Goal: Check status: Check status

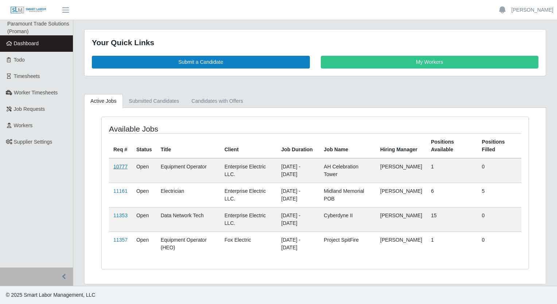
click at [121, 165] on link "10777" at bounding box center [120, 167] width 14 height 6
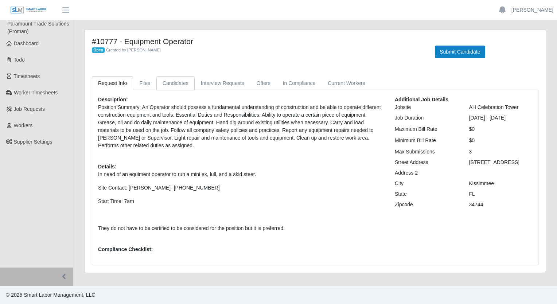
click at [168, 81] on link "Candidates" at bounding box center [175, 83] width 38 height 14
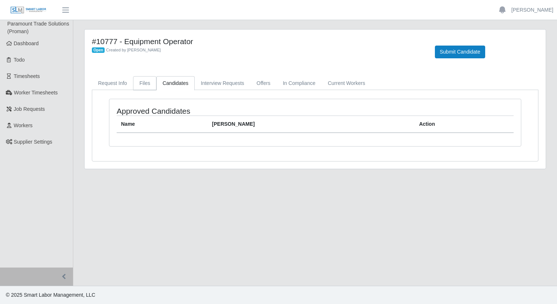
click at [148, 84] on link "Files" at bounding box center [144, 83] width 23 height 14
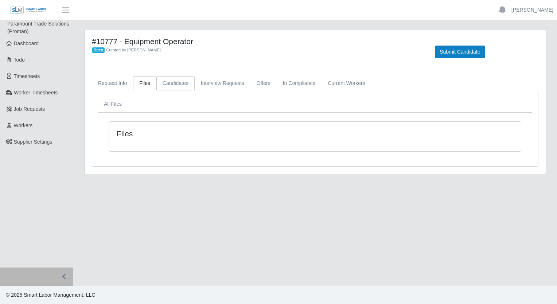
click at [169, 82] on link "Candidates" at bounding box center [175, 83] width 38 height 14
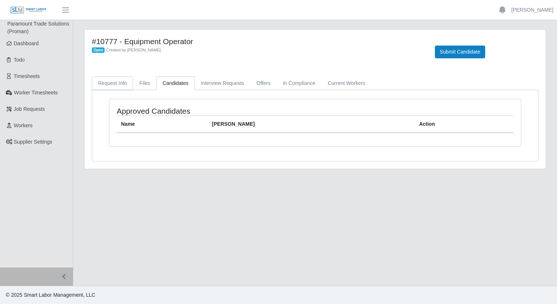
click at [112, 87] on link "Request Info" at bounding box center [112, 83] width 41 height 14
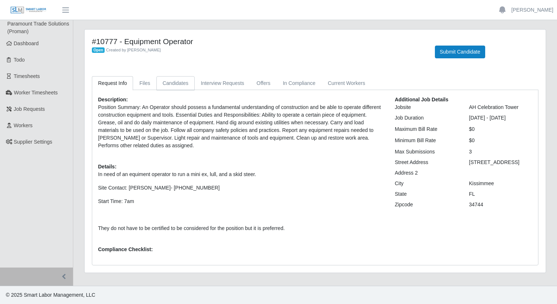
click at [170, 82] on link "Candidates" at bounding box center [175, 83] width 38 height 14
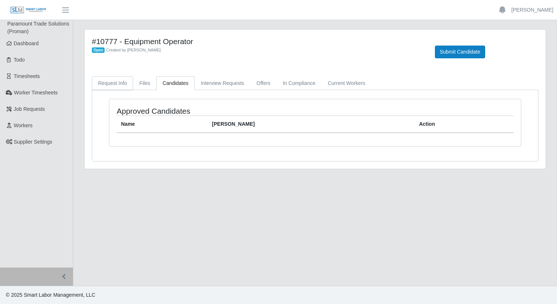
click at [115, 88] on link "Request Info" at bounding box center [112, 83] width 41 height 14
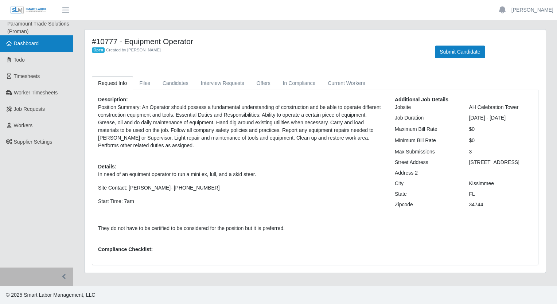
click at [32, 47] on link "Dashboard" at bounding box center [36, 43] width 73 height 16
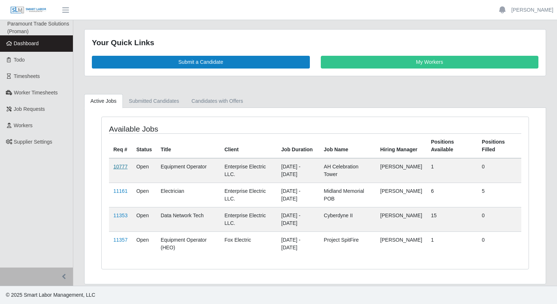
click at [120, 164] on link "10777" at bounding box center [120, 167] width 14 height 6
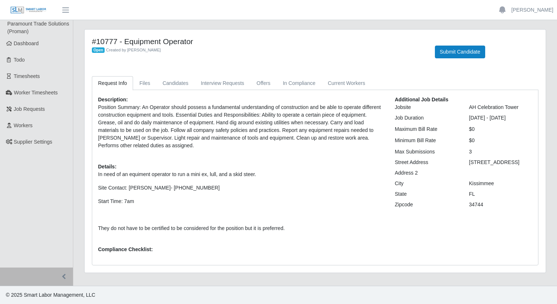
click at [164, 91] on div "Description: Position Summary: An Operator should possess a fundamental underst…" at bounding box center [314, 177] width 445 height 175
click at [168, 87] on link "Candidates" at bounding box center [175, 83] width 38 height 14
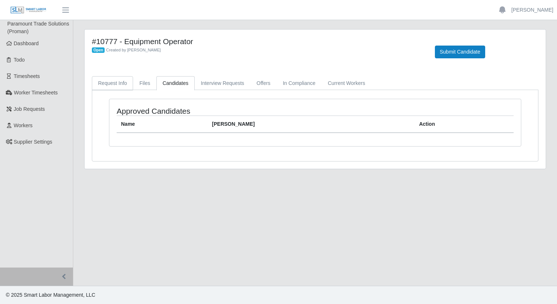
click at [125, 87] on link "Request Info" at bounding box center [112, 83] width 41 height 14
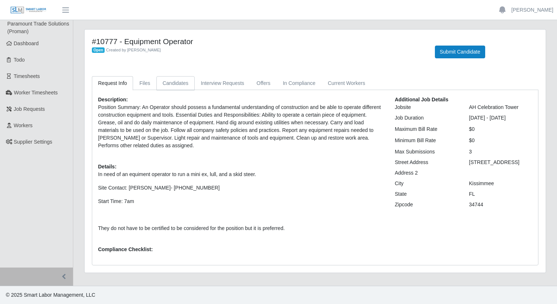
click at [166, 86] on link "Candidates" at bounding box center [175, 83] width 38 height 14
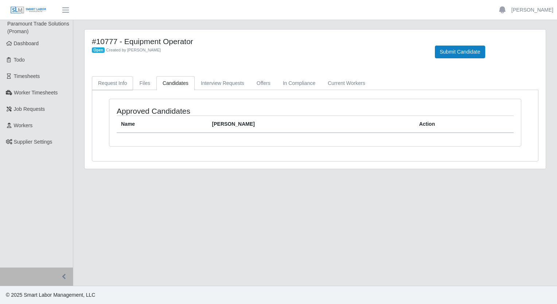
click at [119, 82] on link "Request Info" at bounding box center [112, 83] width 41 height 14
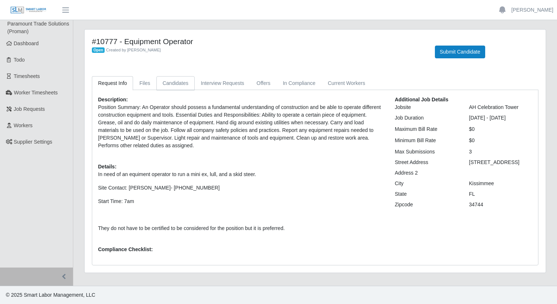
click at [158, 81] on link "Candidates" at bounding box center [175, 83] width 38 height 14
